Goal: Task Accomplishment & Management: Use online tool/utility

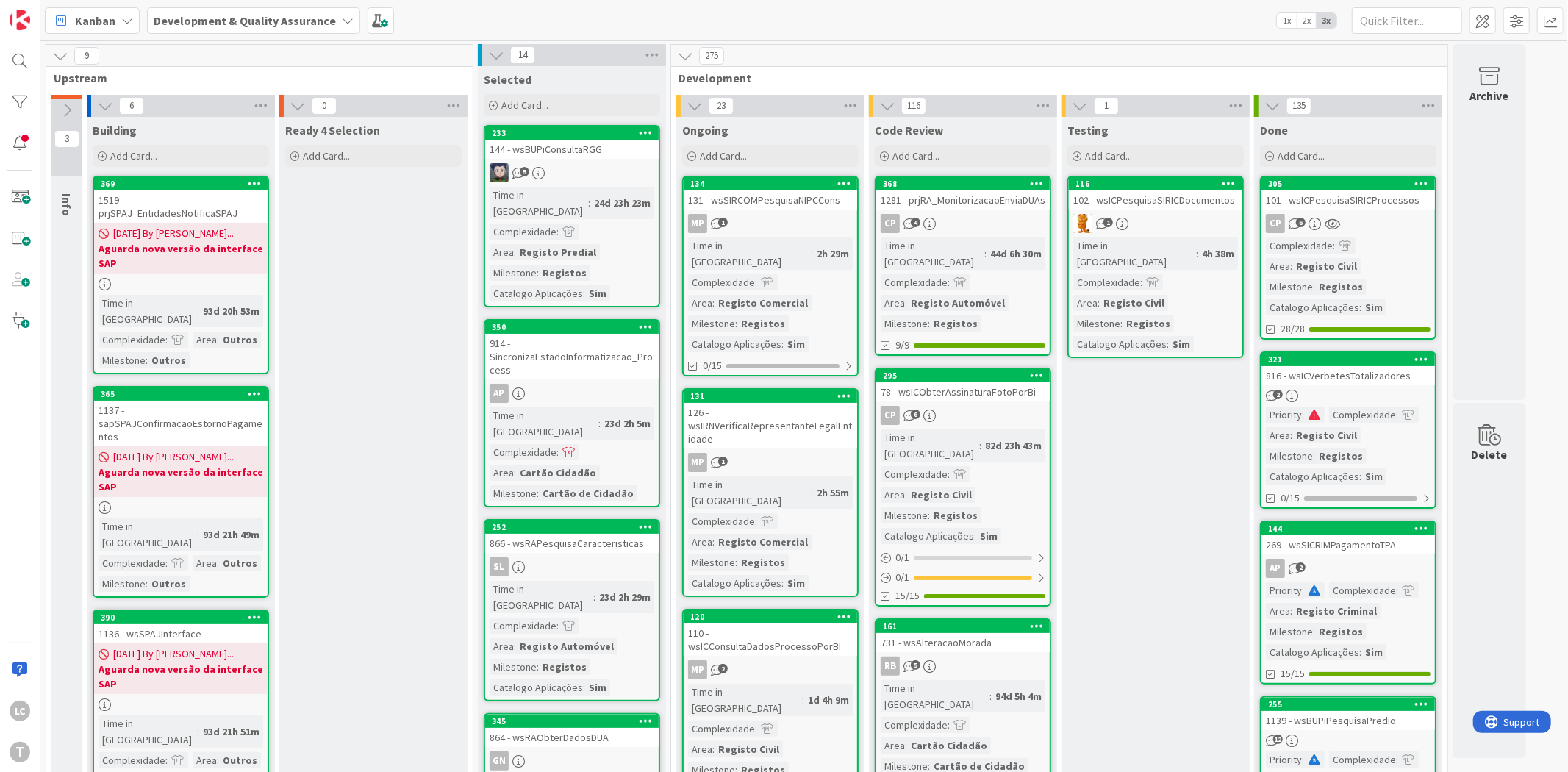
click at [1199, 202] on div "102 - wsICPesquisaSIRICDocumentos" at bounding box center [1155, 199] width 173 height 19
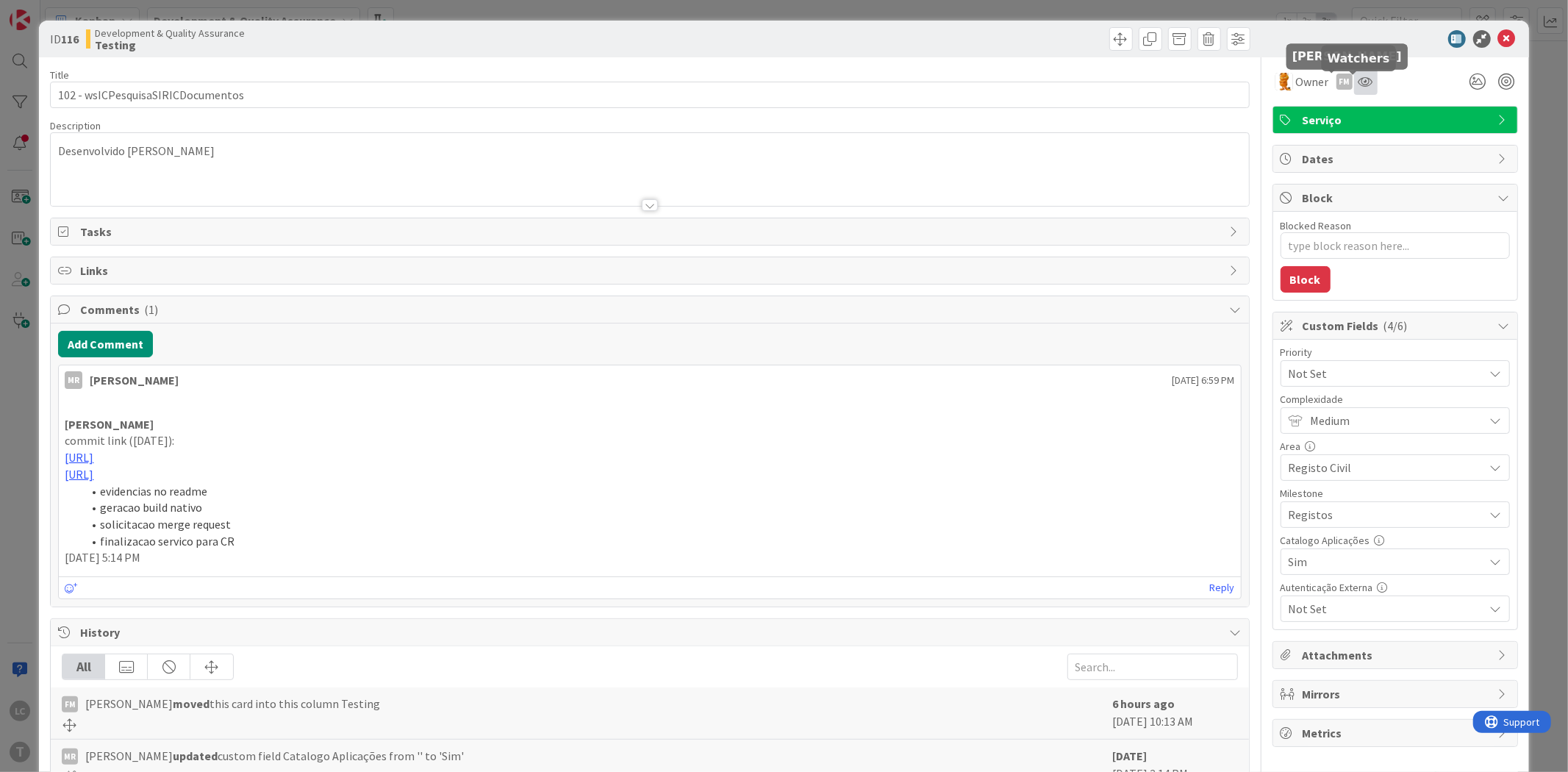
click at [1359, 85] on icon at bounding box center [1366, 81] width 15 height 11
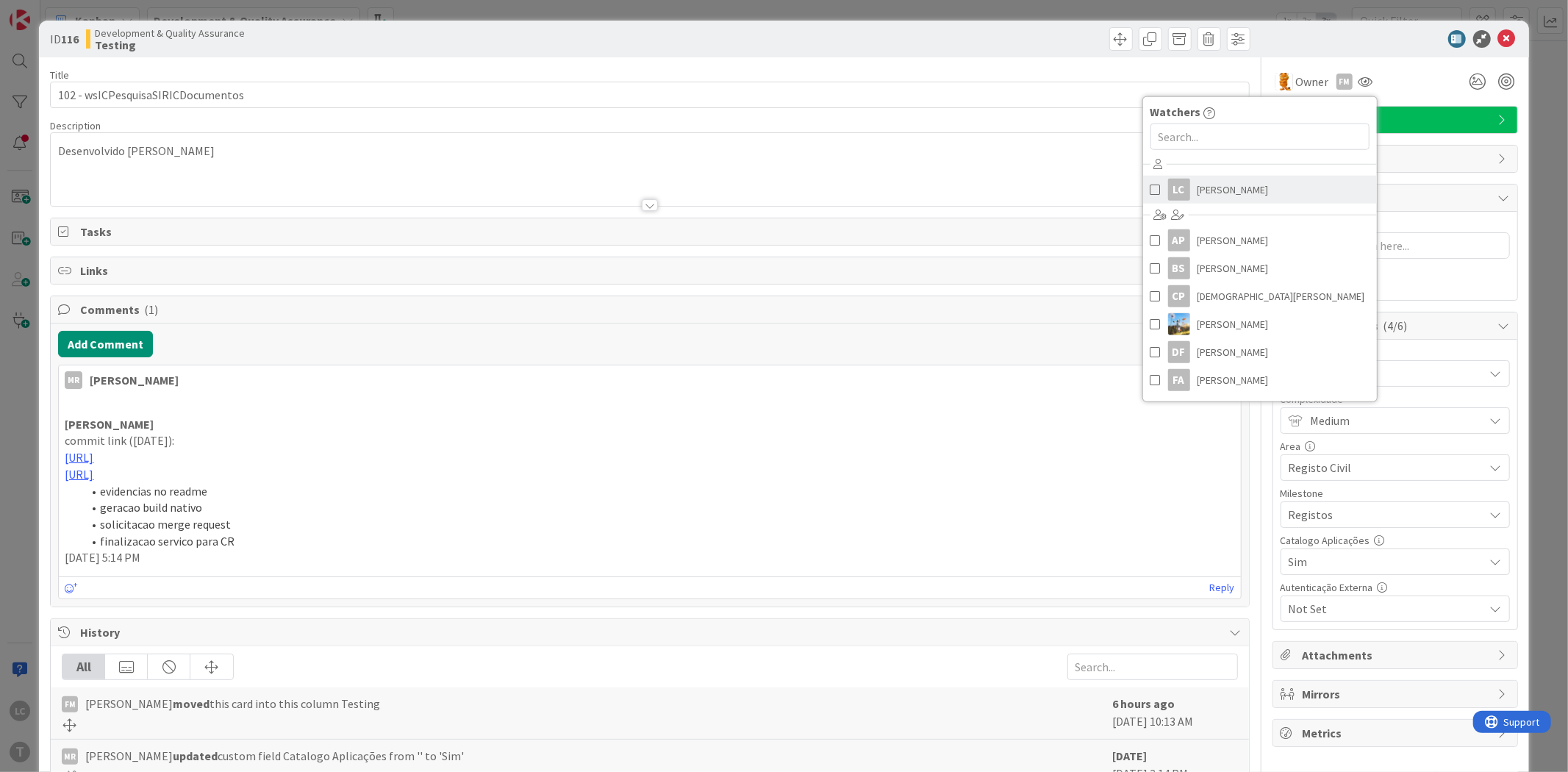
click at [1216, 186] on span "[PERSON_NAME]" at bounding box center [1234, 190] width 72 height 22
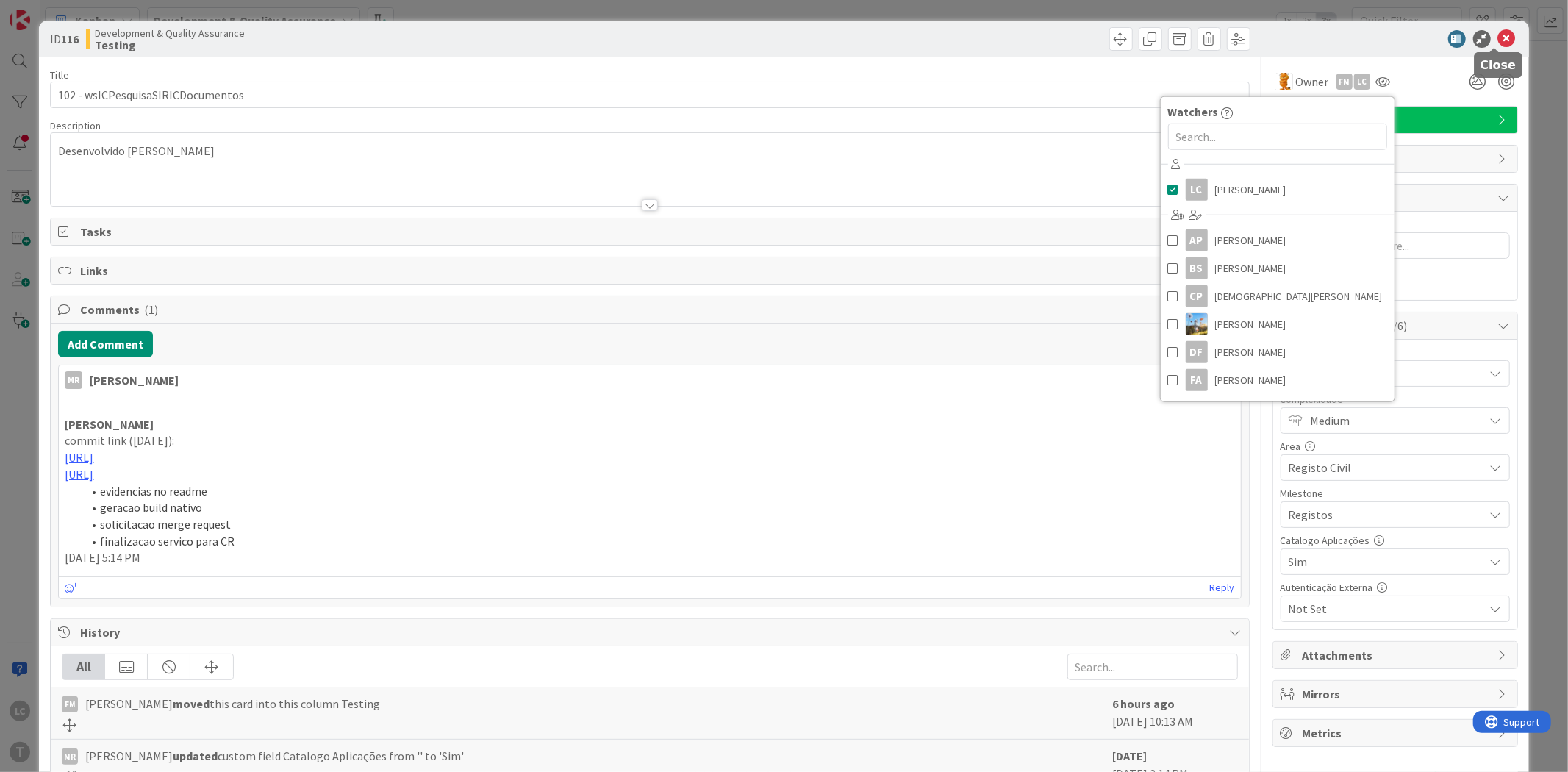
click at [1501, 33] on icon at bounding box center [1507, 39] width 18 height 18
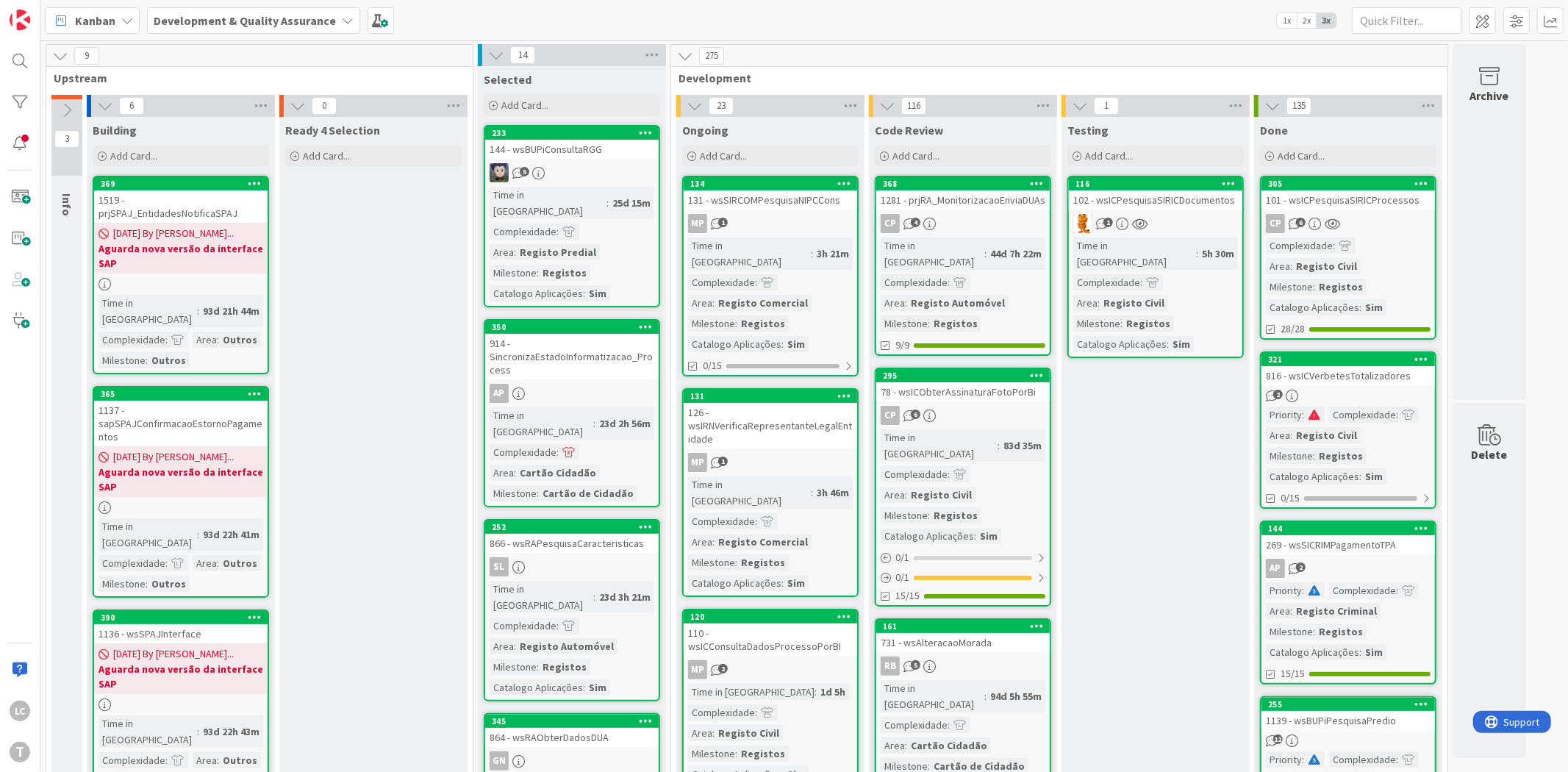
click at [1192, 202] on div "102 - wsICPesquisaSIRICDocumentos" at bounding box center [1155, 199] width 173 height 19
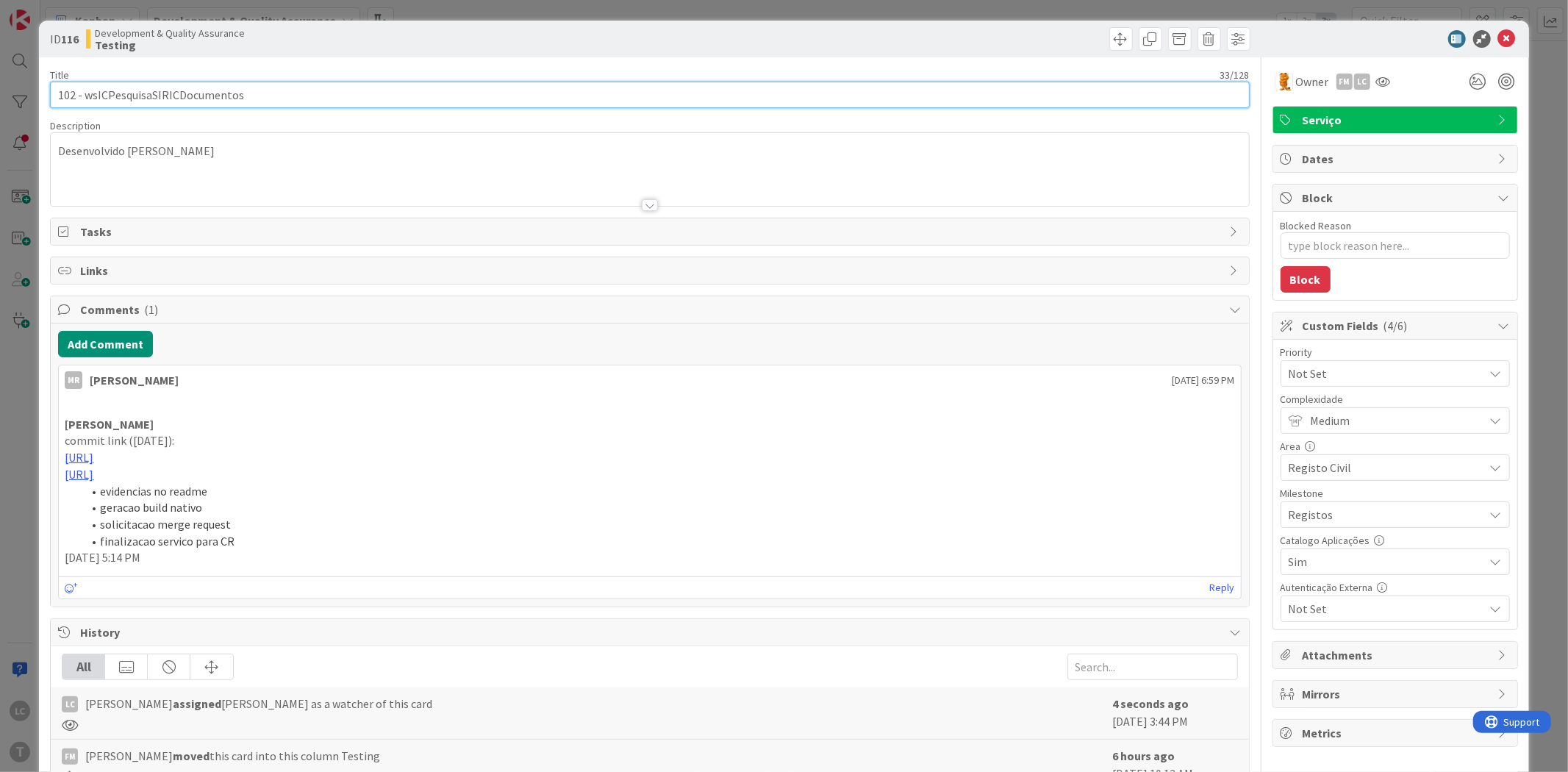
click at [200, 88] on input "102 - wsICPesquisaSIRICDocumentos" at bounding box center [649, 94] width 1199 height 27
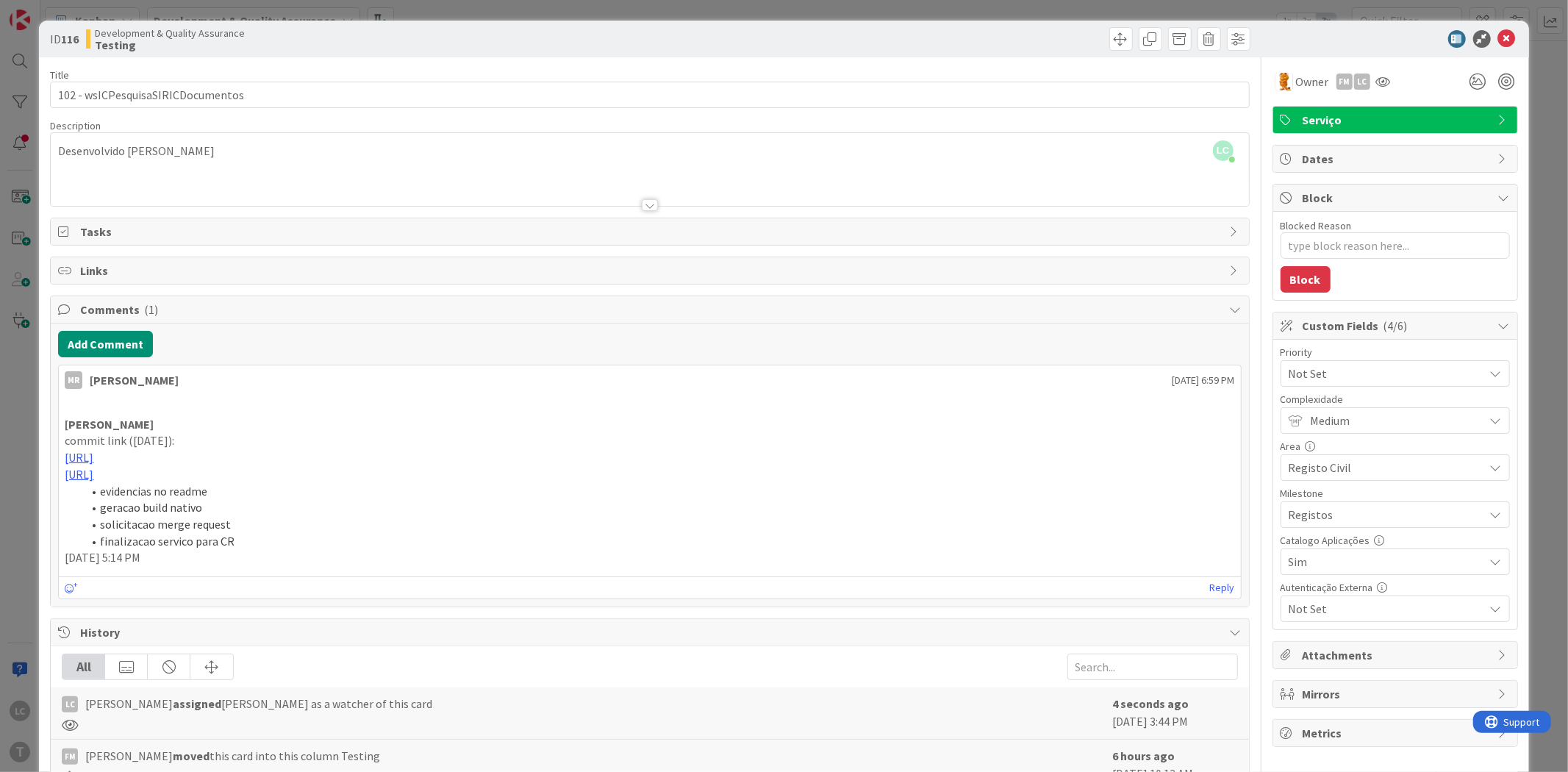
type textarea "x"
